Goal: Find specific page/section: Find specific page/section

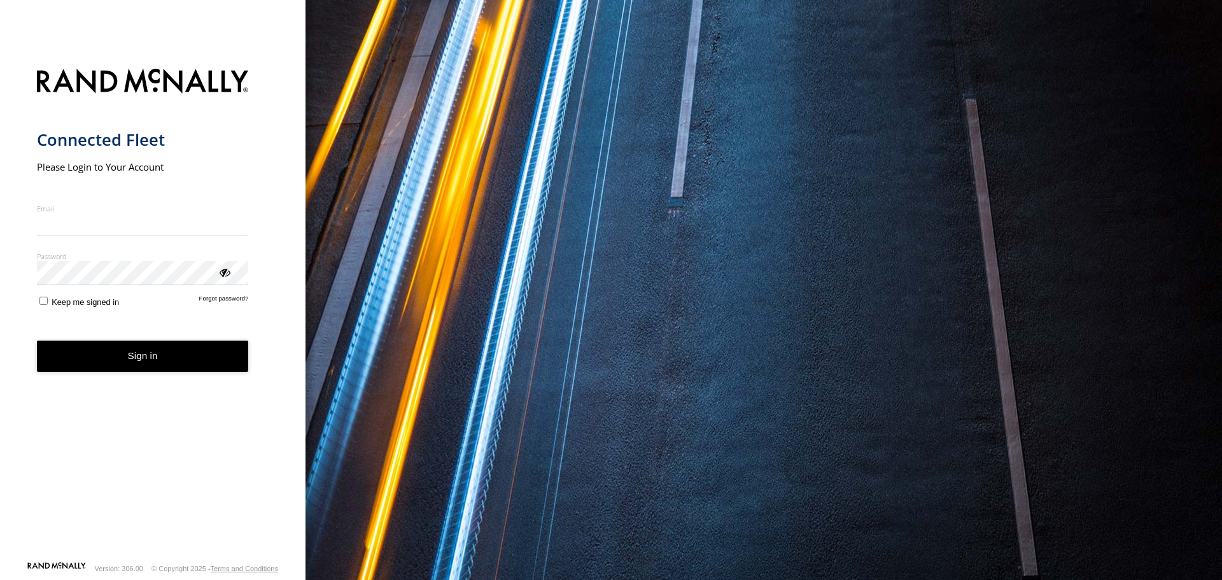
type input "**********"
click at [112, 369] on button "Sign in" at bounding box center [143, 356] width 212 height 31
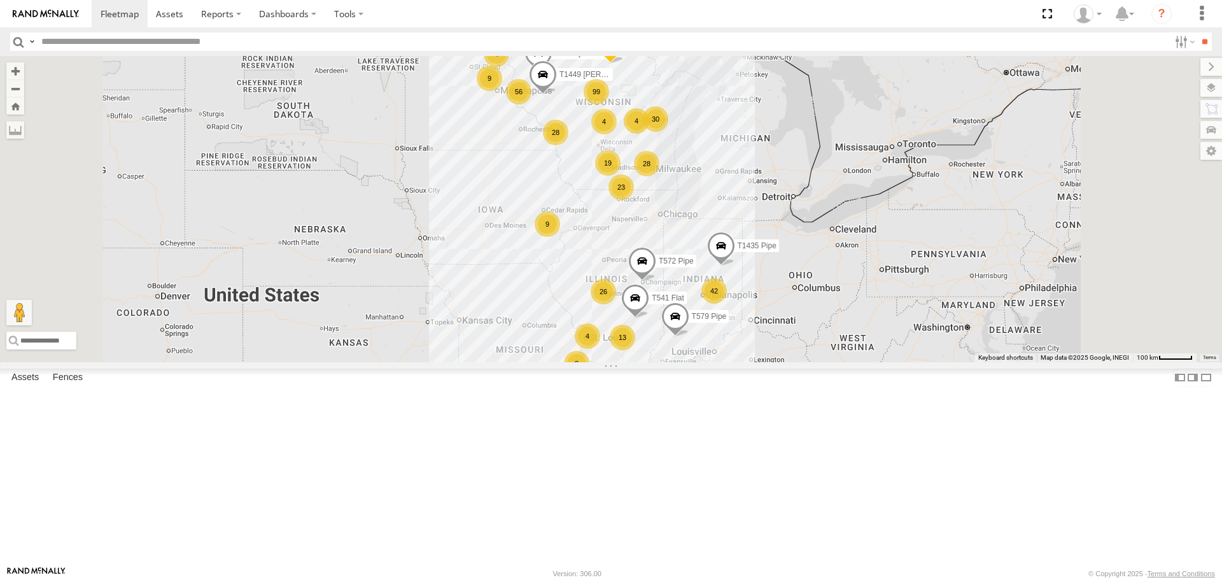
click at [97, 43] on input "text" at bounding box center [602, 41] width 1133 height 18
type input "***"
click at [1197, 32] on input "**" at bounding box center [1204, 41] width 15 height 18
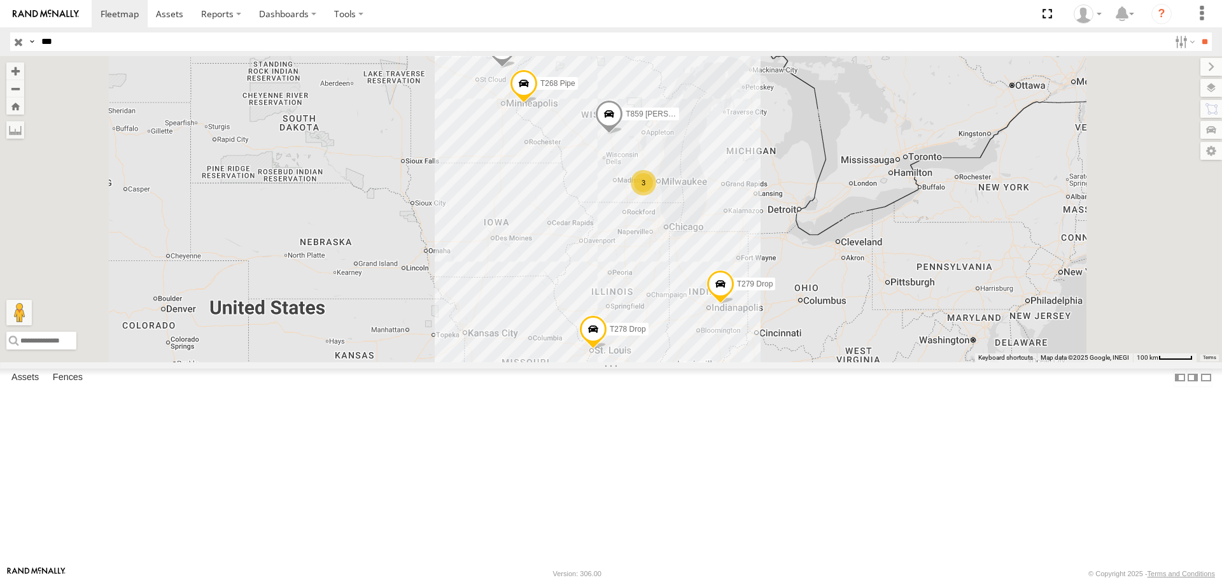
click at [0, 0] on div "T938 Drop" at bounding box center [0, 0] width 0 height 0
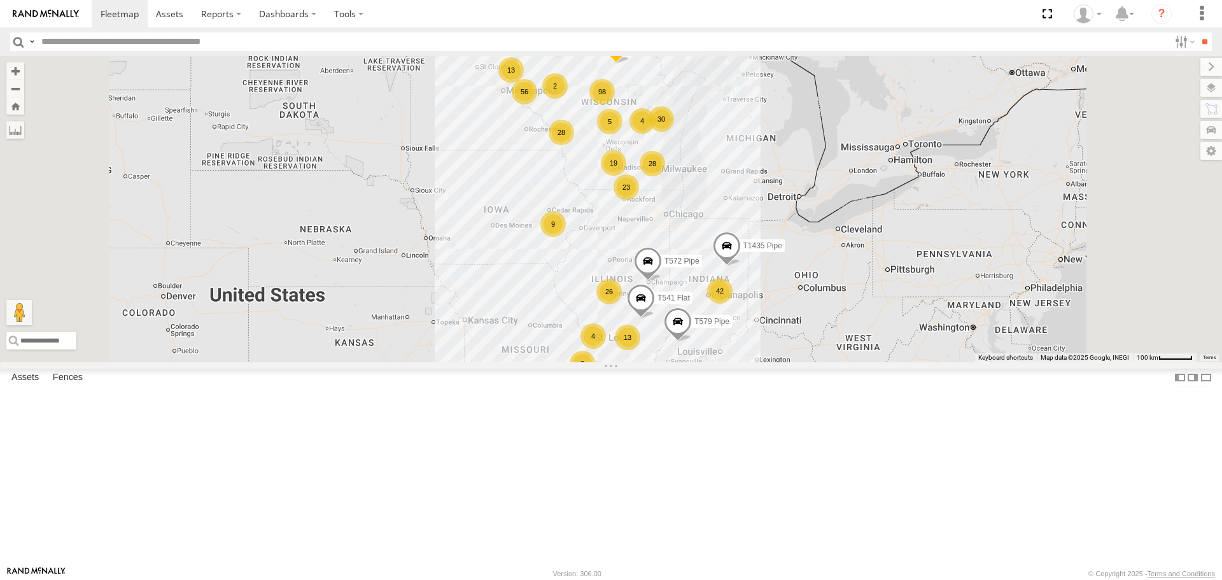
click at [76, 36] on input "text" at bounding box center [602, 41] width 1133 height 18
click at [1197, 32] on input "**" at bounding box center [1204, 41] width 15 height 18
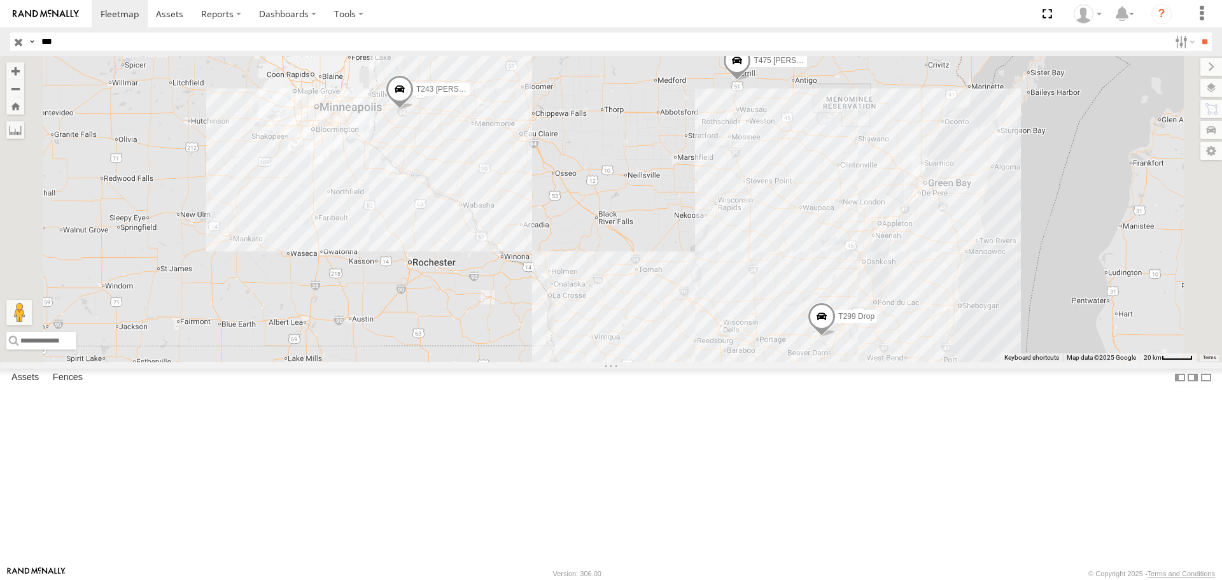
click at [0, 0] on div "T299 Drop CMC Marathon [GEOGRAPHIC_DATA] 43.5572 -88.90486" at bounding box center [0, 0] width 0 height 0
click at [0, 0] on div "T299 Drop" at bounding box center [0, 0] width 0 height 0
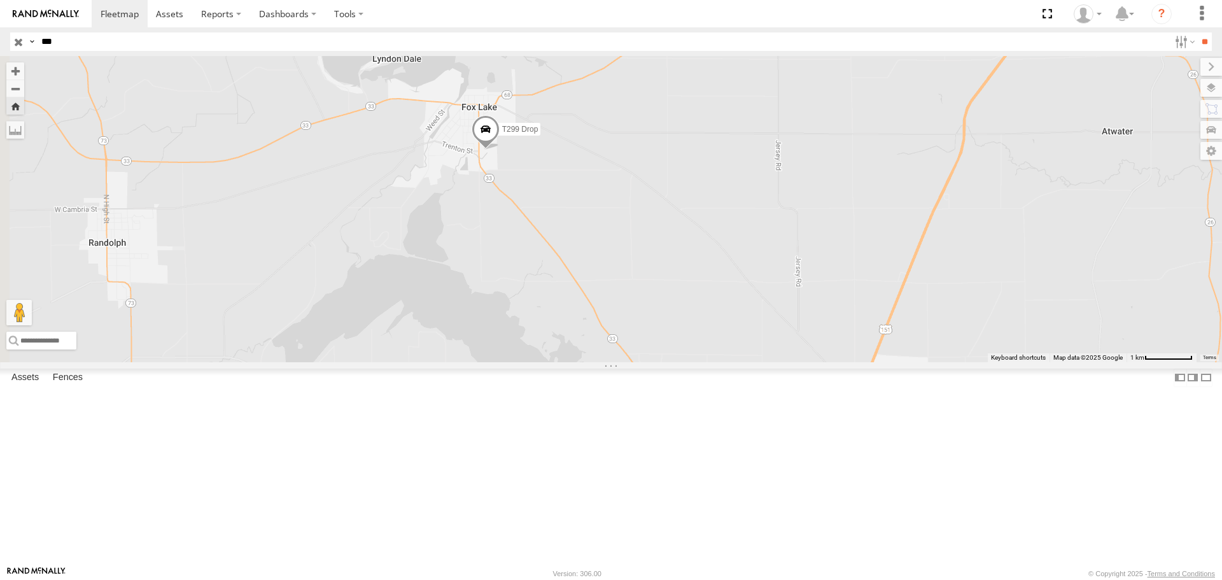
drag, startPoint x: 439, startPoint y: 323, endPoint x: 703, endPoint y: 315, distance: 264.3
click at [703, 315] on div "T299 Drop" at bounding box center [611, 209] width 1222 height 306
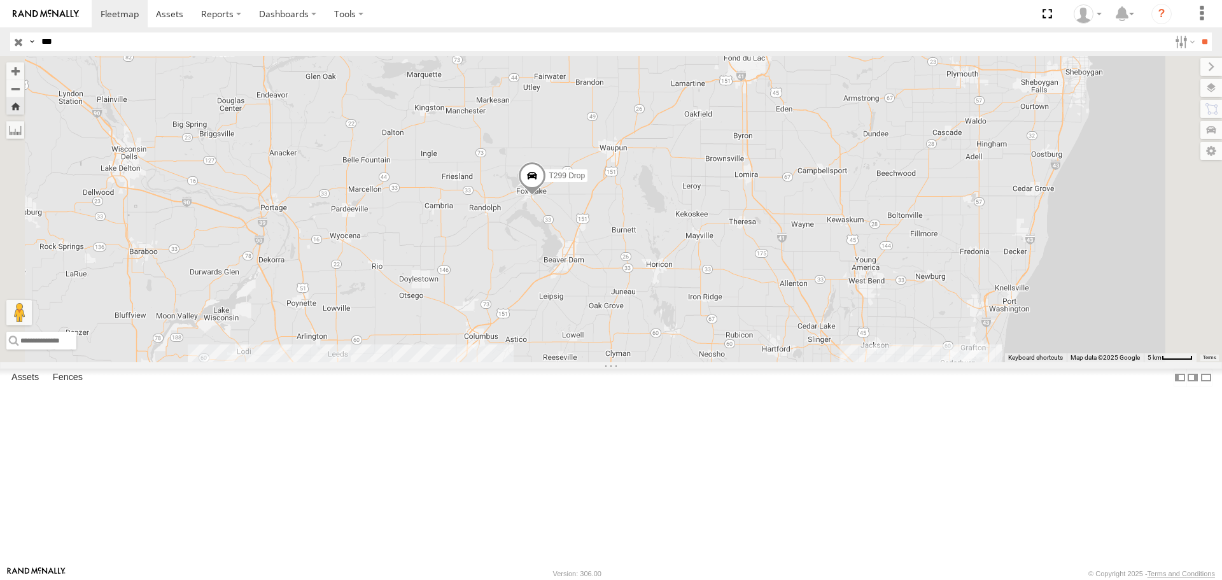
drag, startPoint x: 71, startPoint y: 45, endPoint x: -36, endPoint y: 51, distance: 106.5
click at [0, 51] on html at bounding box center [611, 290] width 1222 height 580
click at [57, 40] on input "***" at bounding box center [602, 41] width 1133 height 18
type input "***"
click at [1197, 32] on input "**" at bounding box center [1204, 41] width 15 height 18
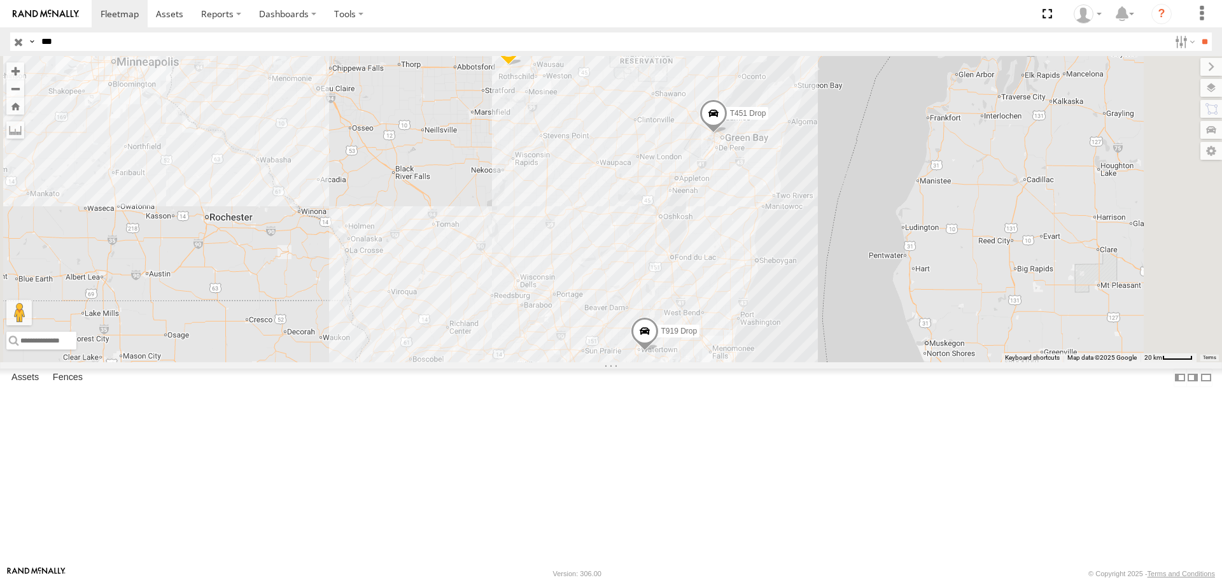
click at [0, 0] on div "T919 Drop" at bounding box center [0, 0] width 0 height 0
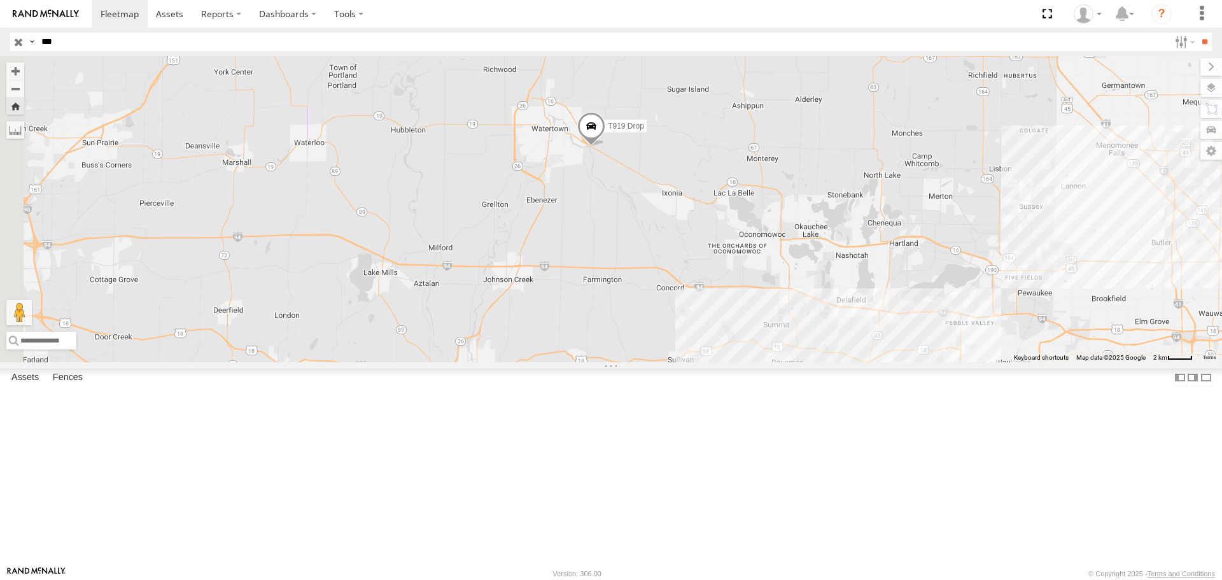
drag, startPoint x: 399, startPoint y: 285, endPoint x: 712, endPoint y: 286, distance: 312.5
click at [712, 286] on div "T919 Drop" at bounding box center [611, 209] width 1222 height 306
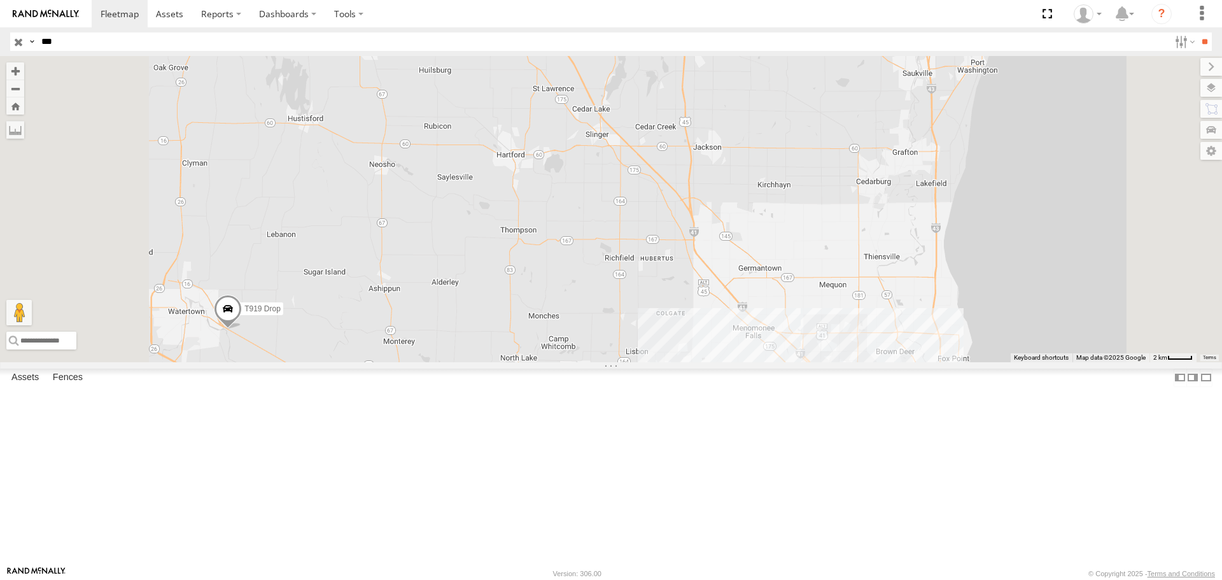
drag, startPoint x: 491, startPoint y: 432, endPoint x: 580, endPoint y: 416, distance: 91.1
click at [580, 362] on div "T919 Drop T272 Pipe T451 Drop" at bounding box center [611, 209] width 1222 height 306
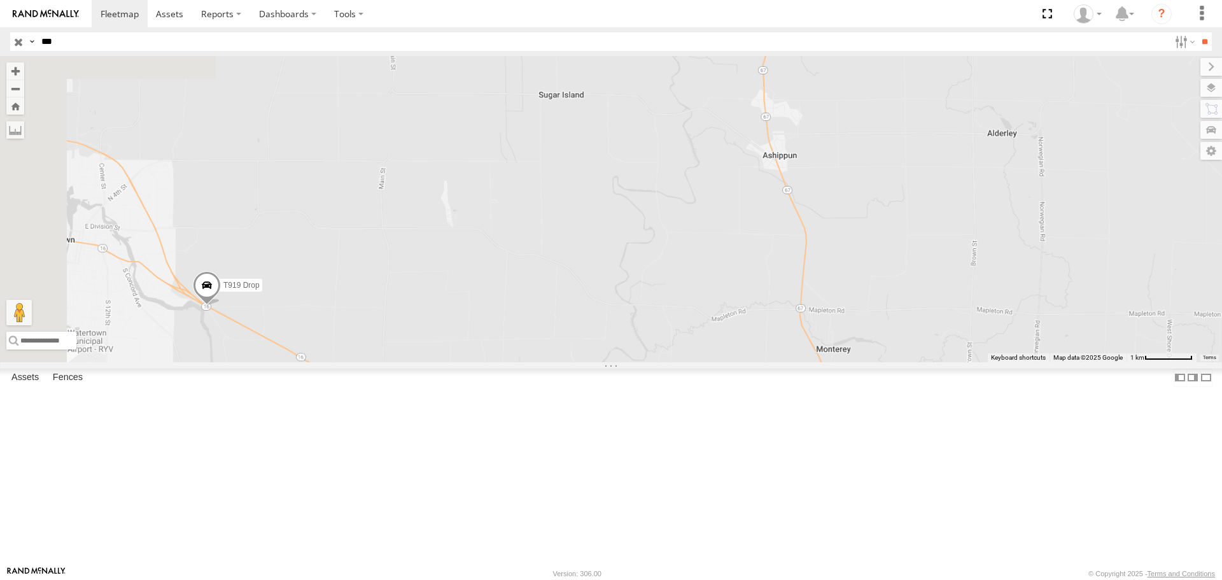
drag, startPoint x: 503, startPoint y: 418, endPoint x: 798, endPoint y: 367, distance: 299.1
click at [798, 362] on div "T919 Drop T272 Pipe T451 Drop" at bounding box center [611, 209] width 1222 height 306
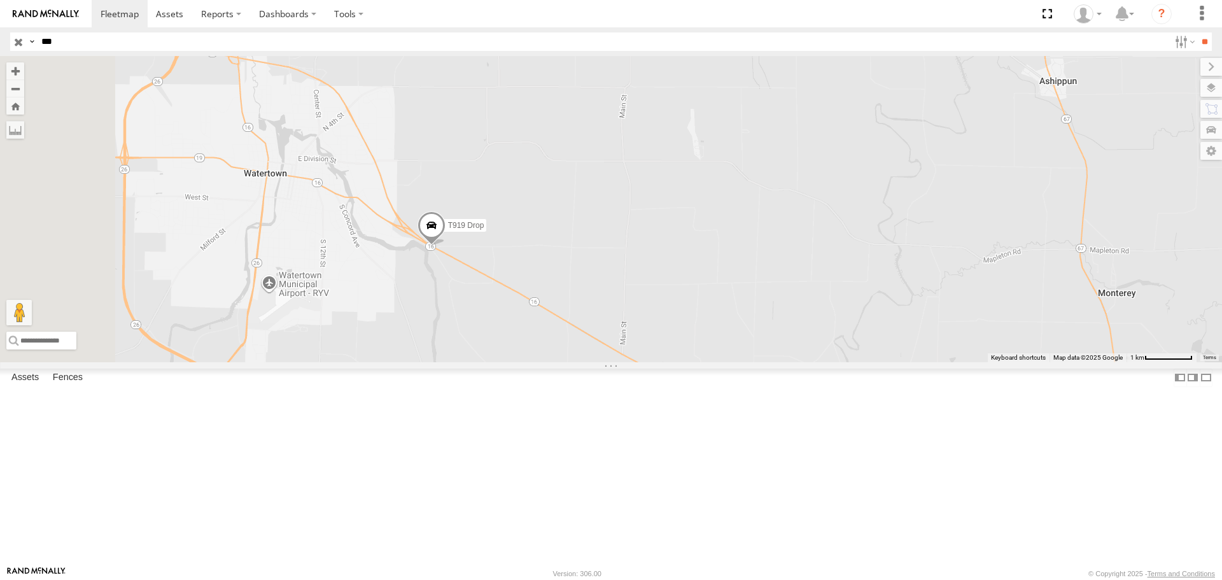
drag, startPoint x: 585, startPoint y: 435, endPoint x: 673, endPoint y: 412, distance: 90.8
click at [673, 362] on div "T919 Drop T272 Pipe T451 Drop" at bounding box center [611, 209] width 1222 height 306
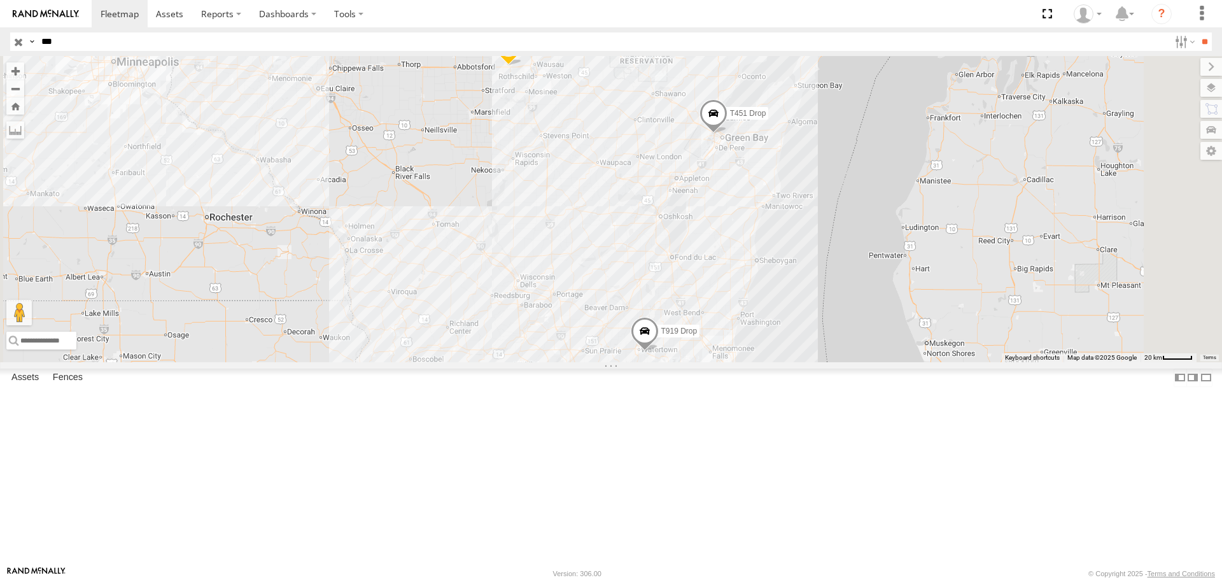
click at [0, 0] on div "T919 Drop CMC Milwaukee - Genesee Pipe" at bounding box center [0, 0] width 0 height 0
click at [0, 0] on div "CMC Milwaukee - Genesee Pipe" at bounding box center [0, 0] width 0 height 0
click at [0, 0] on div "T919 Drop" at bounding box center [0, 0] width 0 height 0
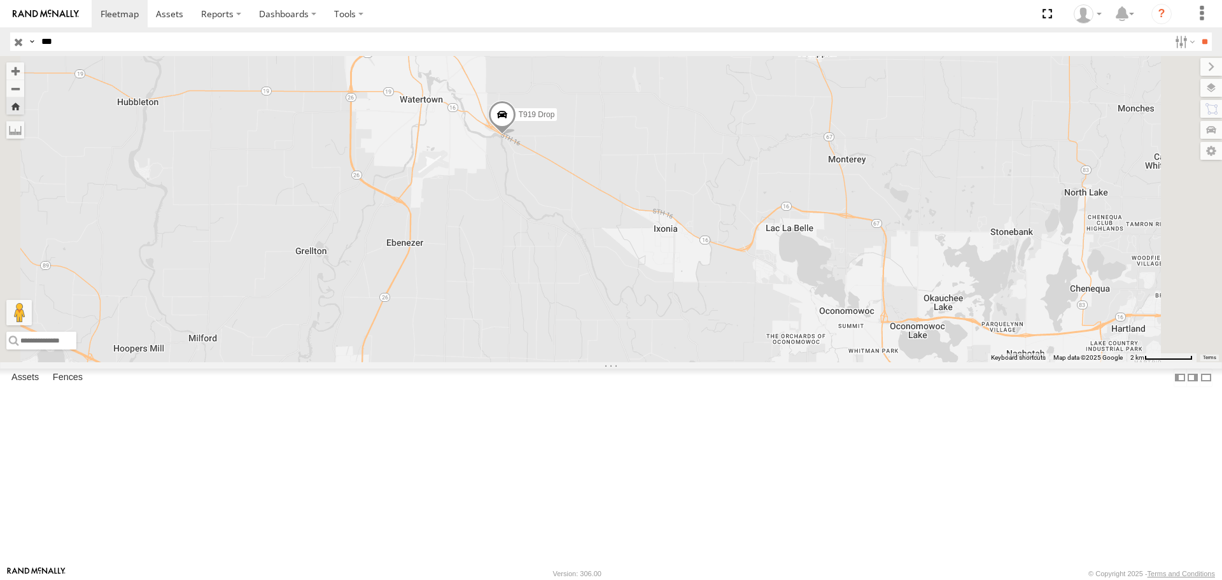
drag, startPoint x: 674, startPoint y: 443, endPoint x: 709, endPoint y: 240, distance: 206.0
click at [709, 240] on div "T919 Drop" at bounding box center [611, 209] width 1222 height 306
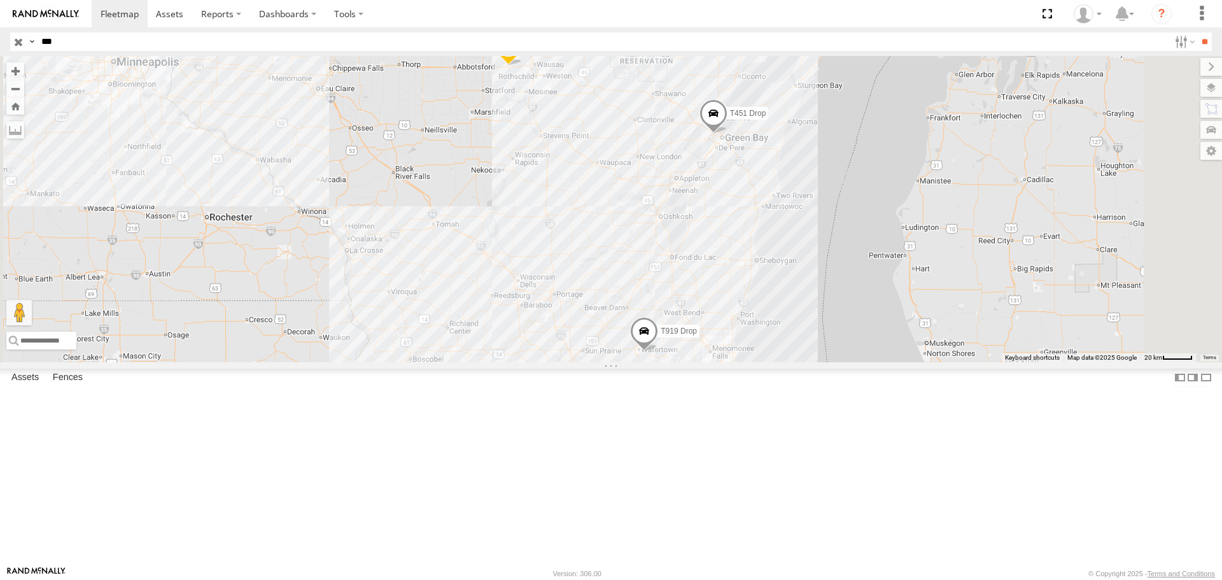
click at [658, 352] on span at bounding box center [644, 335] width 28 height 34
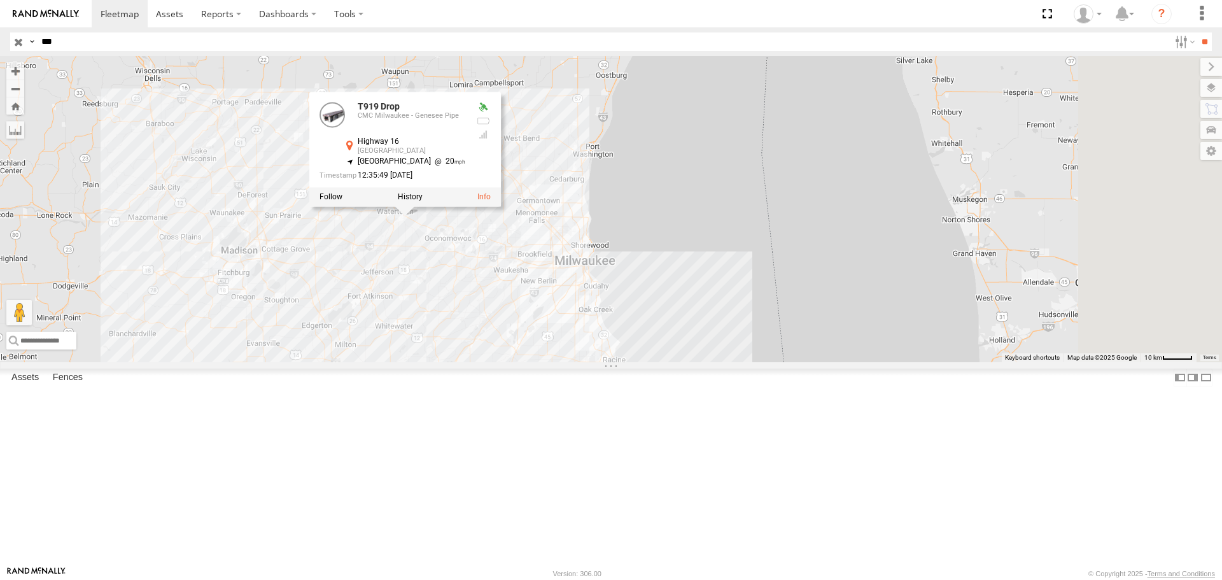
drag, startPoint x: 882, startPoint y: 460, endPoint x: 471, endPoint y: 419, distance: 412.5
click at [471, 362] on div "T919 Drop T272 Pipe T451 Drop T919 Drop CMC [GEOGRAPHIC_DATA] - Genesee [GEOGRA…" at bounding box center [611, 209] width 1222 height 306
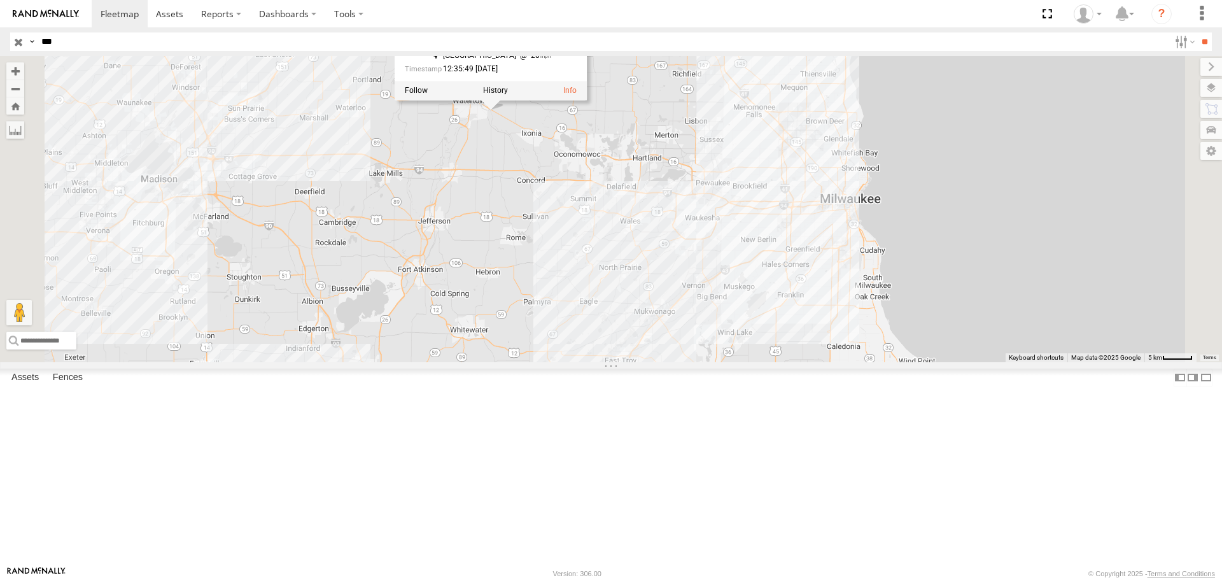
click at [636, 235] on div "T919 Drop T272 Pipe T451 Drop T919 Drop CMC [GEOGRAPHIC_DATA] - Genesee [GEOGRA…" at bounding box center [611, 209] width 1222 height 306
click at [0, 0] on div "T919 Drop" at bounding box center [0, 0] width 0 height 0
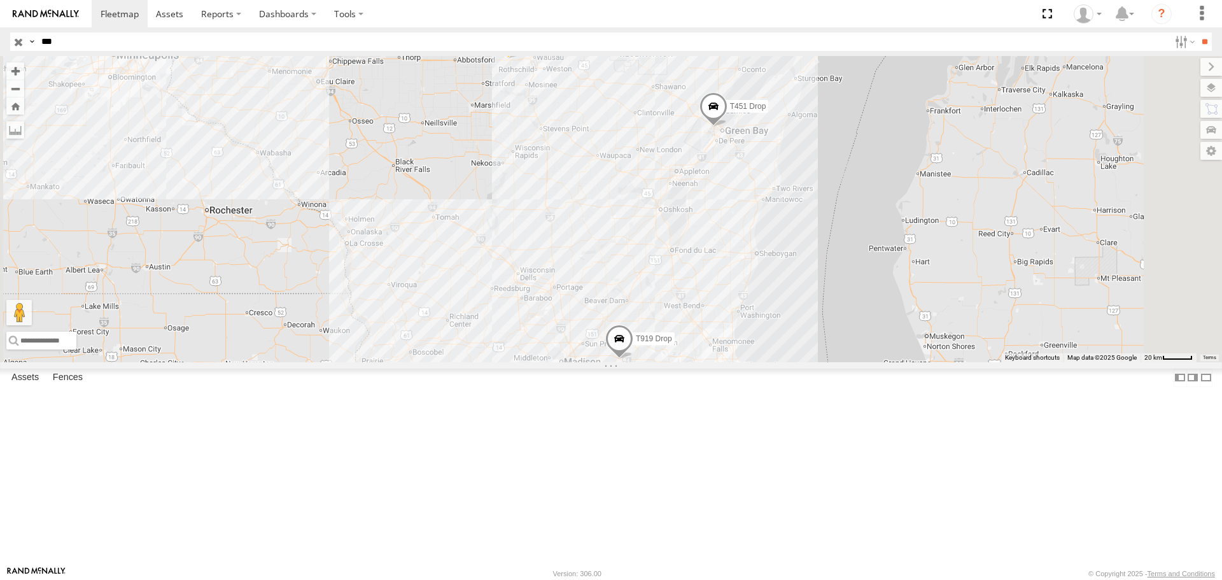
click at [633, 359] on span at bounding box center [619, 342] width 28 height 34
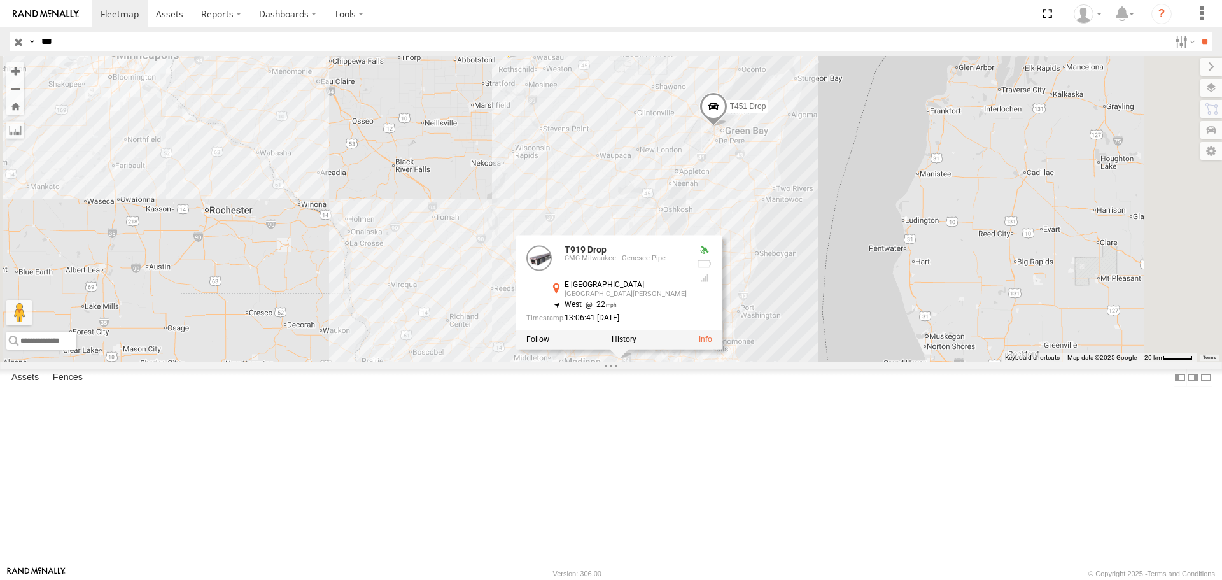
click at [0, 0] on div "T919 Drop" at bounding box center [0, 0] width 0 height 0
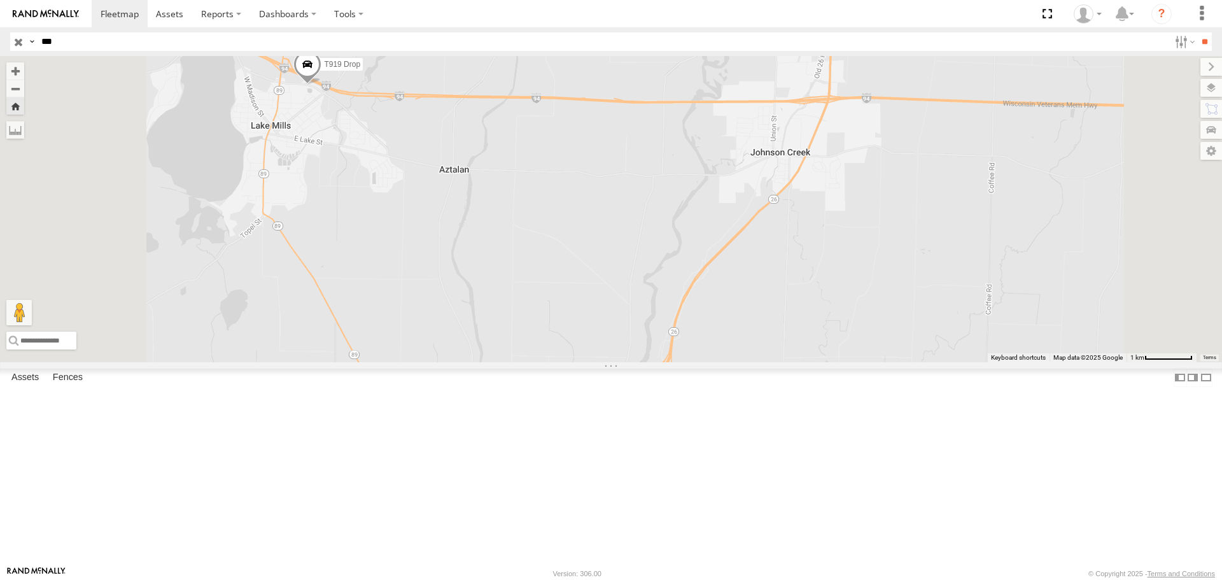
click at [458, 234] on div "T919 Drop" at bounding box center [611, 209] width 1222 height 306
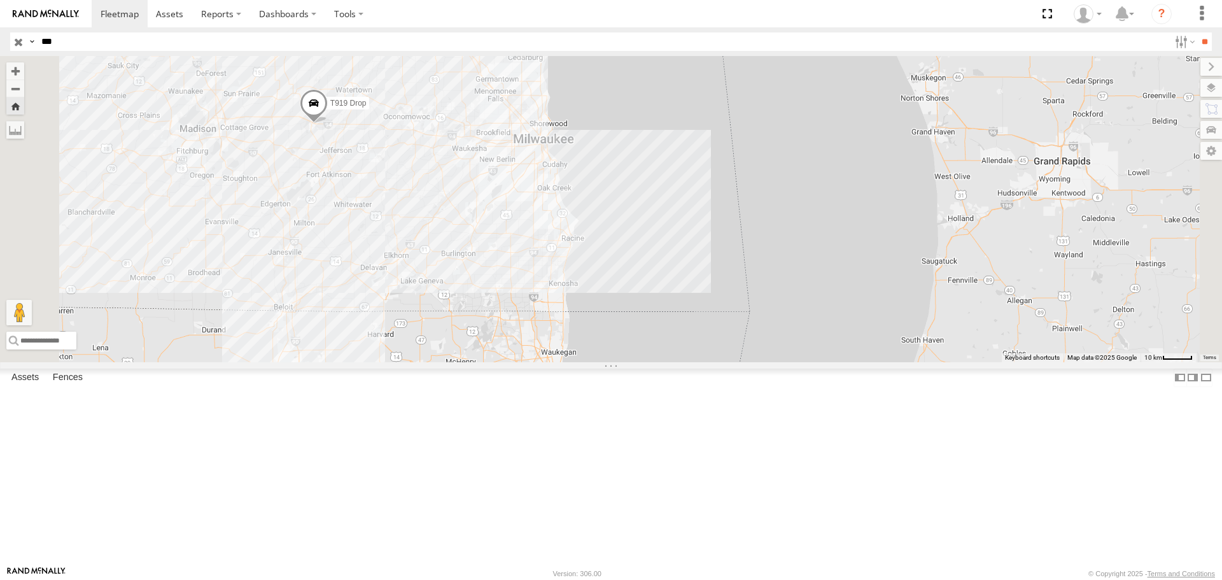
drag, startPoint x: 413, startPoint y: 238, endPoint x: 435, endPoint y: 239, distance: 21.6
click at [435, 239] on div "T919 Drop" at bounding box center [611, 209] width 1222 height 306
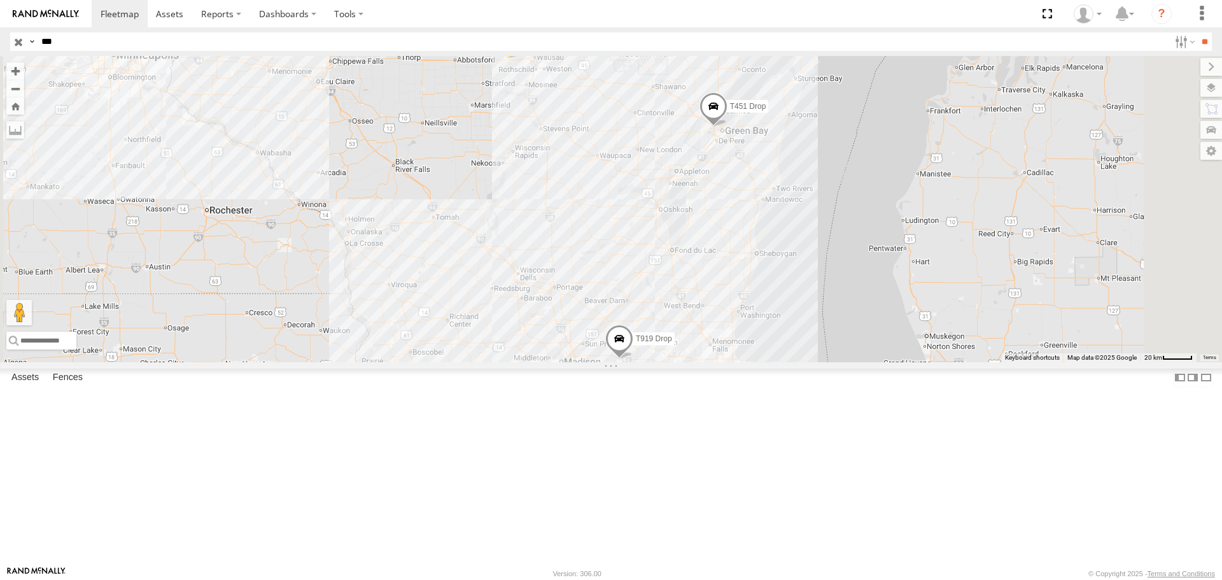
click at [0, 0] on div "T919 Drop" at bounding box center [0, 0] width 0 height 0
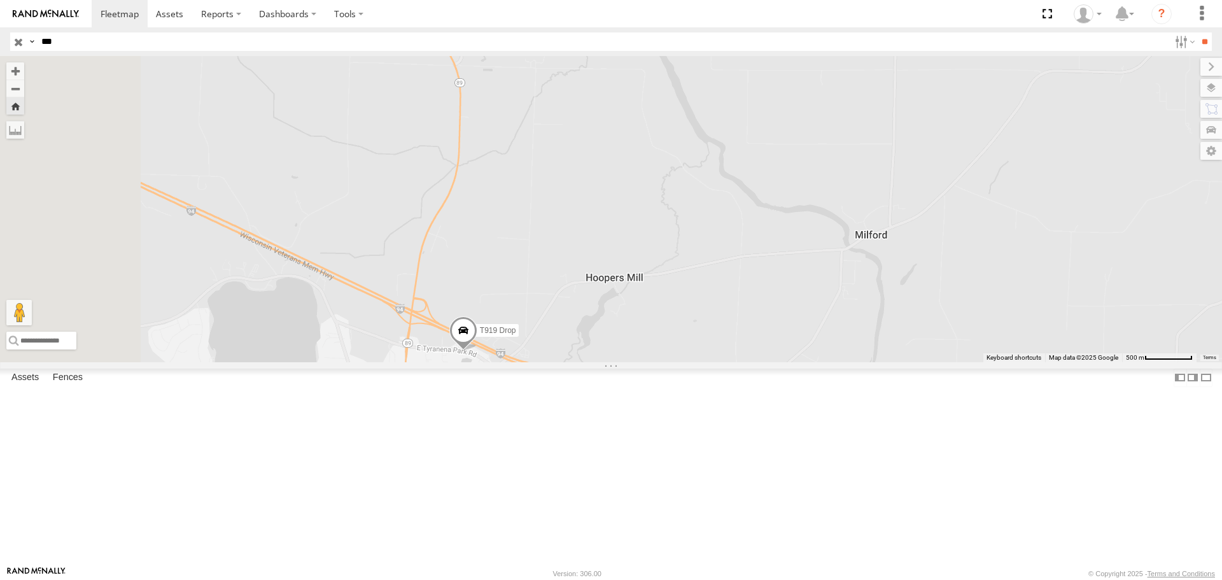
drag, startPoint x: 435, startPoint y: 416, endPoint x: 566, endPoint y: 446, distance: 135.2
click at [566, 362] on div "T919 Drop" at bounding box center [611, 209] width 1222 height 306
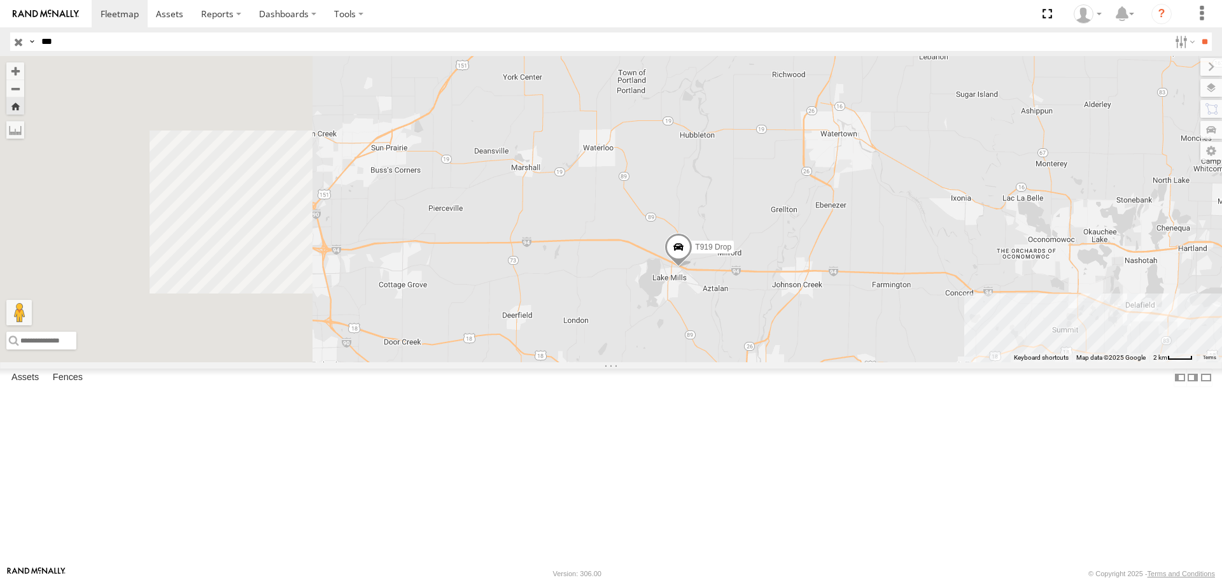
drag, startPoint x: 455, startPoint y: 470, endPoint x: 752, endPoint y: 400, distance: 305.4
click at [752, 362] on div "T919 Drop" at bounding box center [611, 209] width 1222 height 306
